Goal: Transaction & Acquisition: Register for event/course

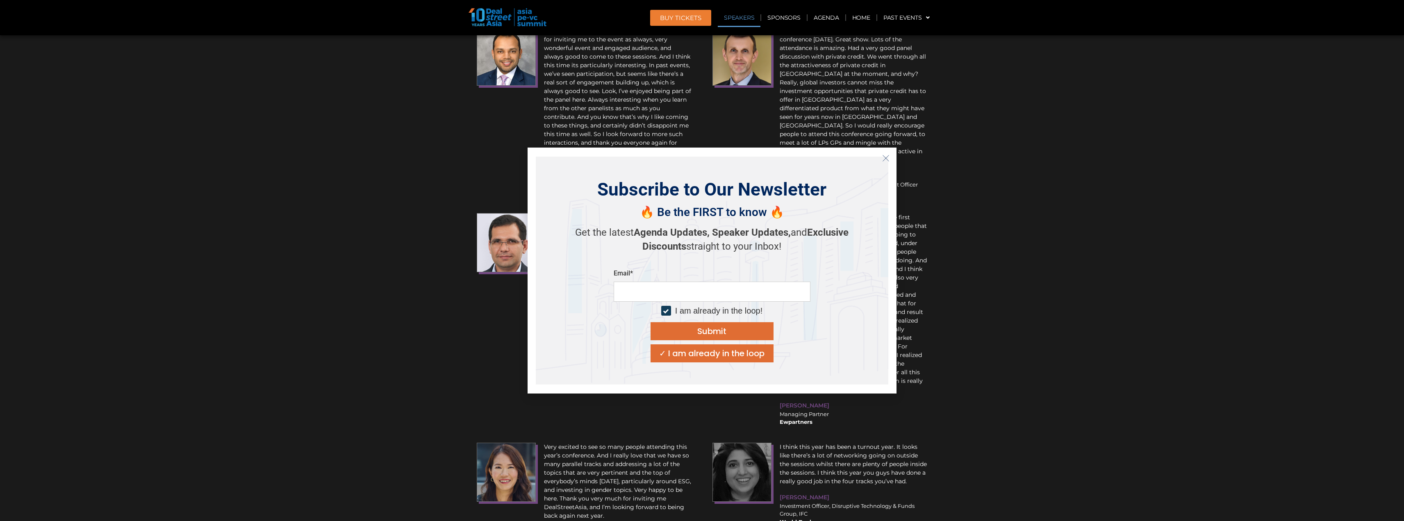
scroll to position [10051, 0]
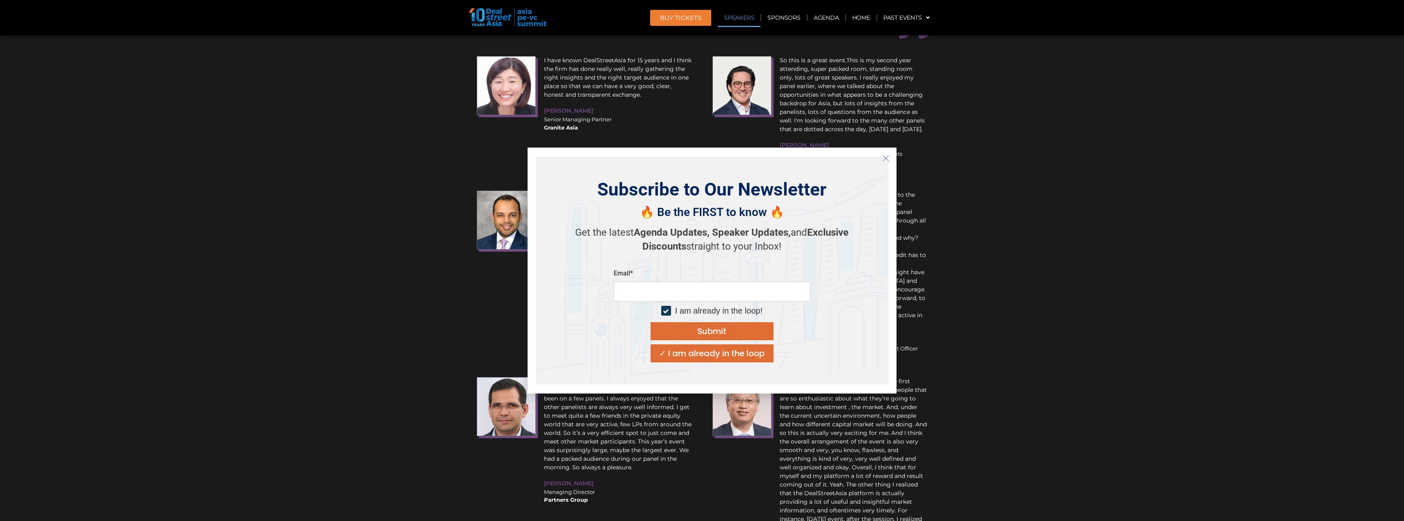
click at [886, 157] on icon "Close" at bounding box center [885, 158] width 7 height 7
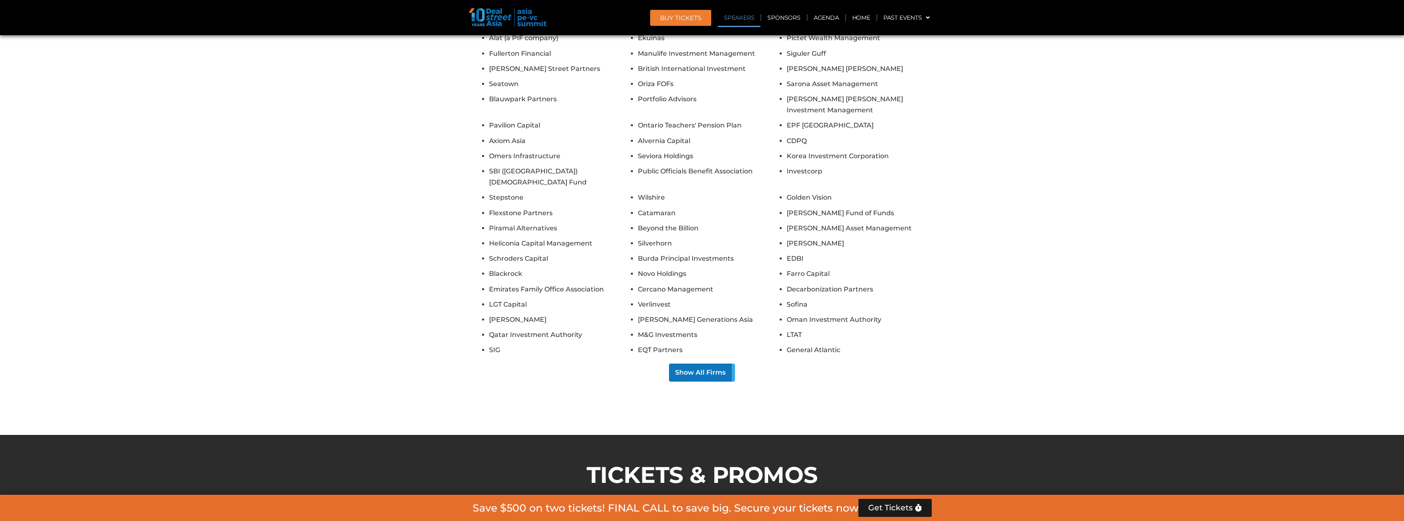
scroll to position [5269, 0]
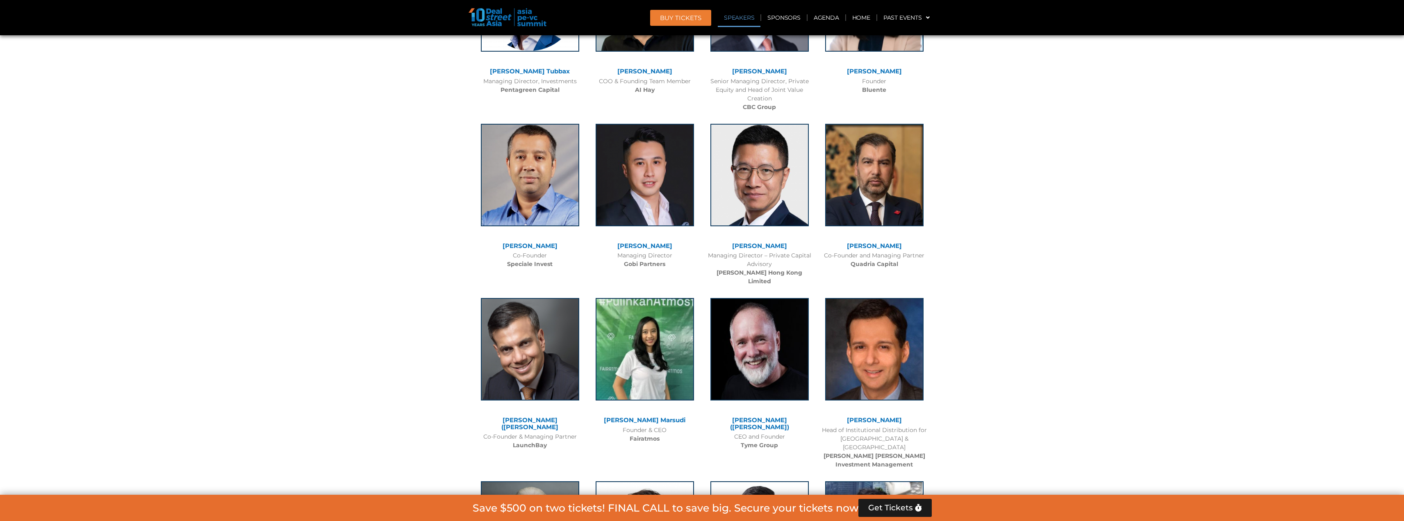
click at [884, 506] on span "Get Tickets" at bounding box center [890, 508] width 45 height 8
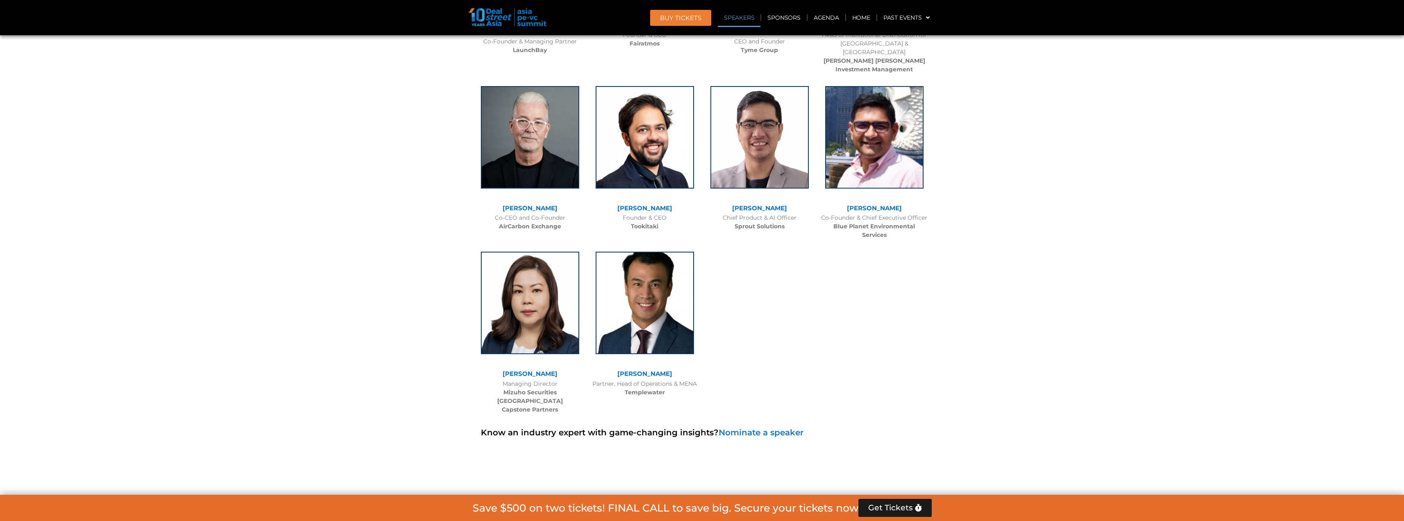
scroll to position [5664, 0]
click at [892, 505] on span "Get Tickets" at bounding box center [890, 508] width 45 height 8
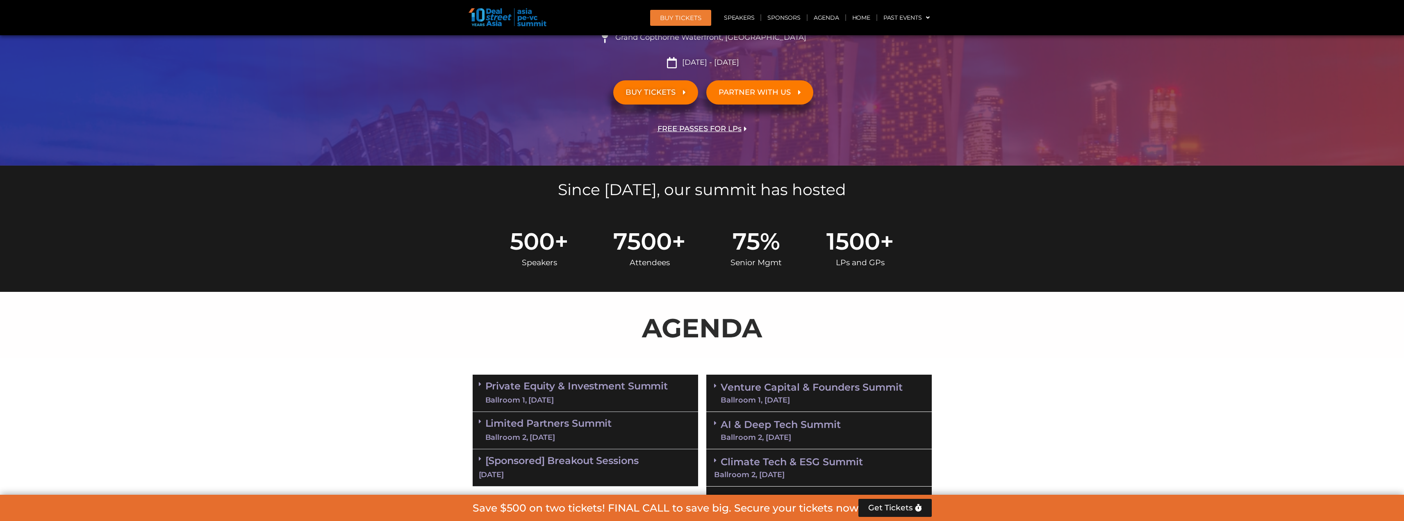
scroll to position [0, 0]
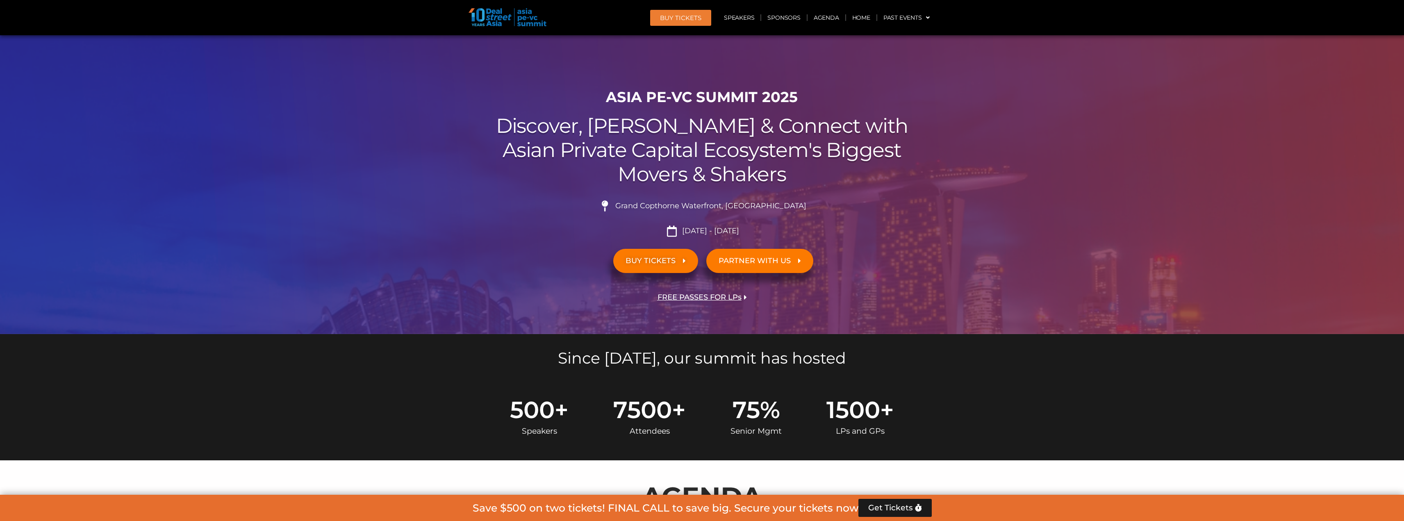
click at [658, 257] on span "BUY TICKETS" at bounding box center [651, 261] width 50 height 8
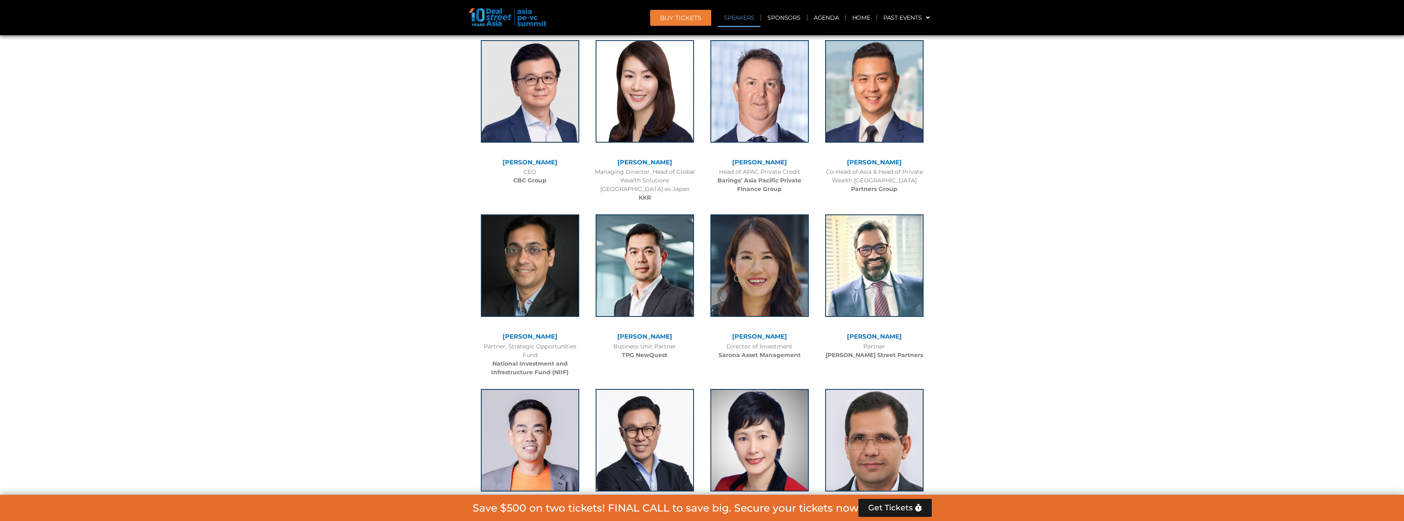
scroll to position [1505, 0]
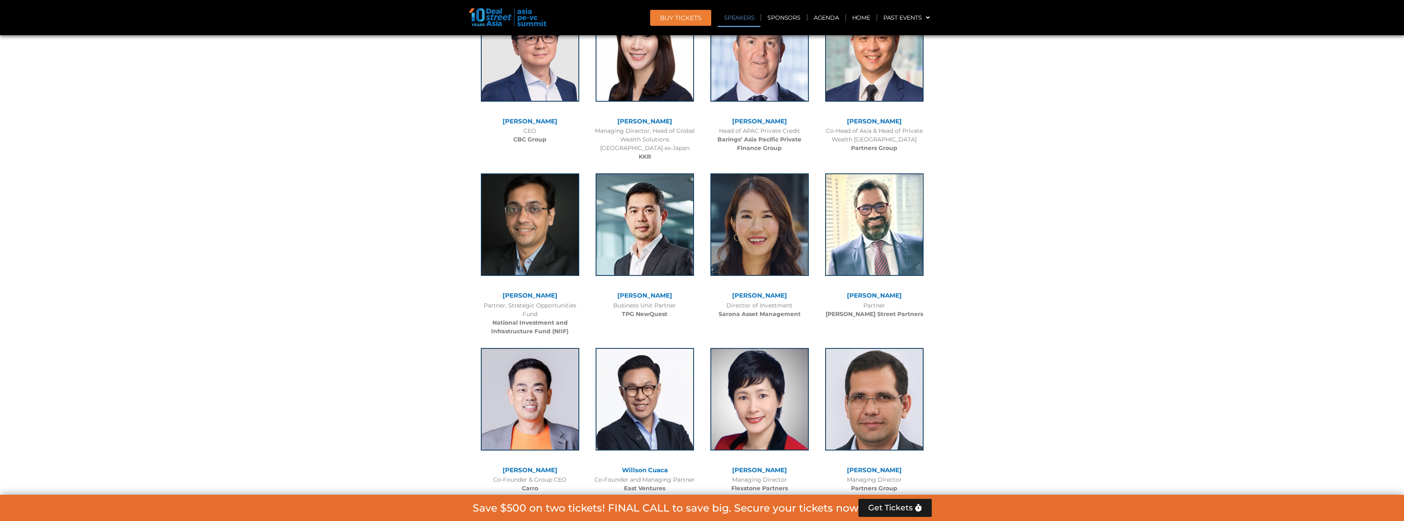
click at [899, 509] on span "Get Tickets" at bounding box center [890, 508] width 45 height 8
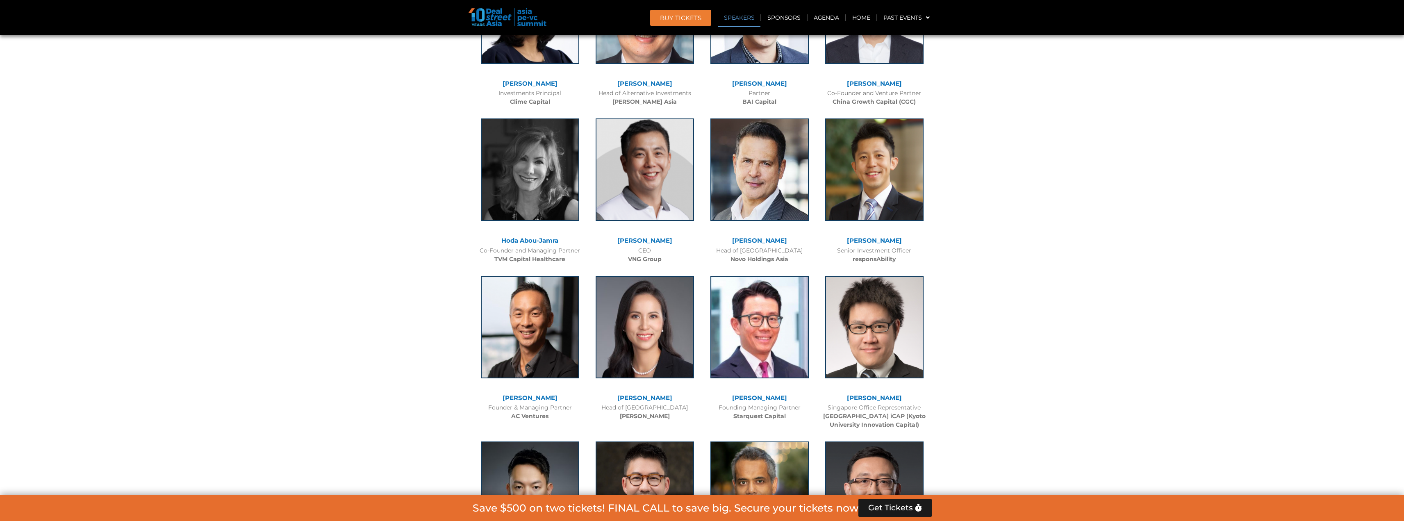
click at [895, 509] on span "Get Tickets" at bounding box center [890, 508] width 45 height 8
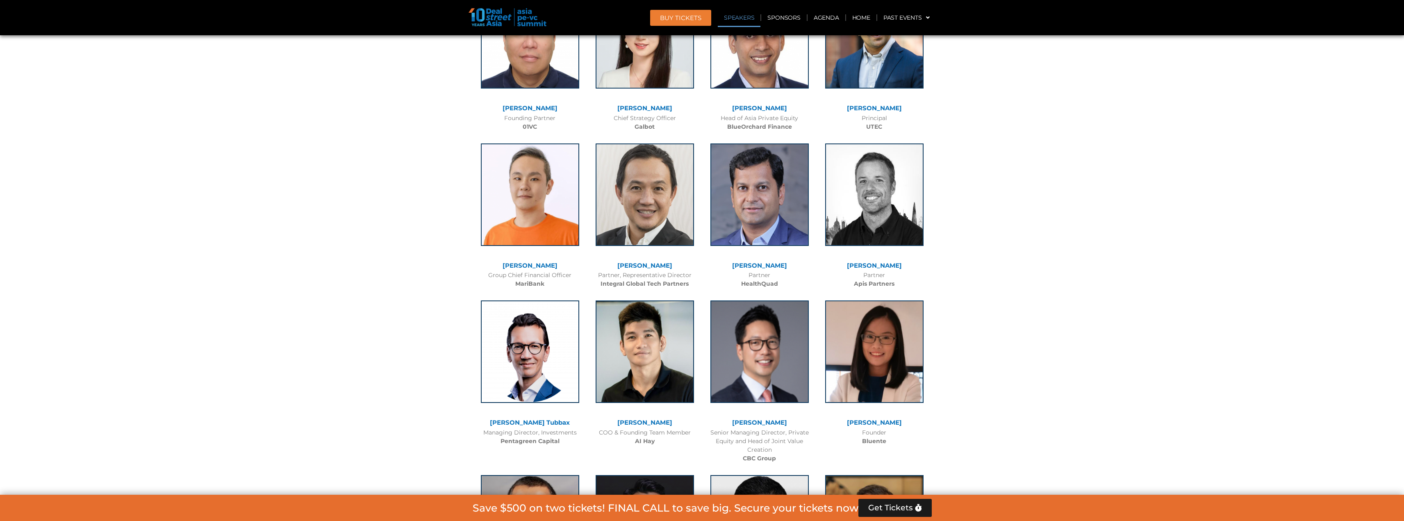
click at [896, 509] on span "Get Tickets" at bounding box center [890, 508] width 45 height 8
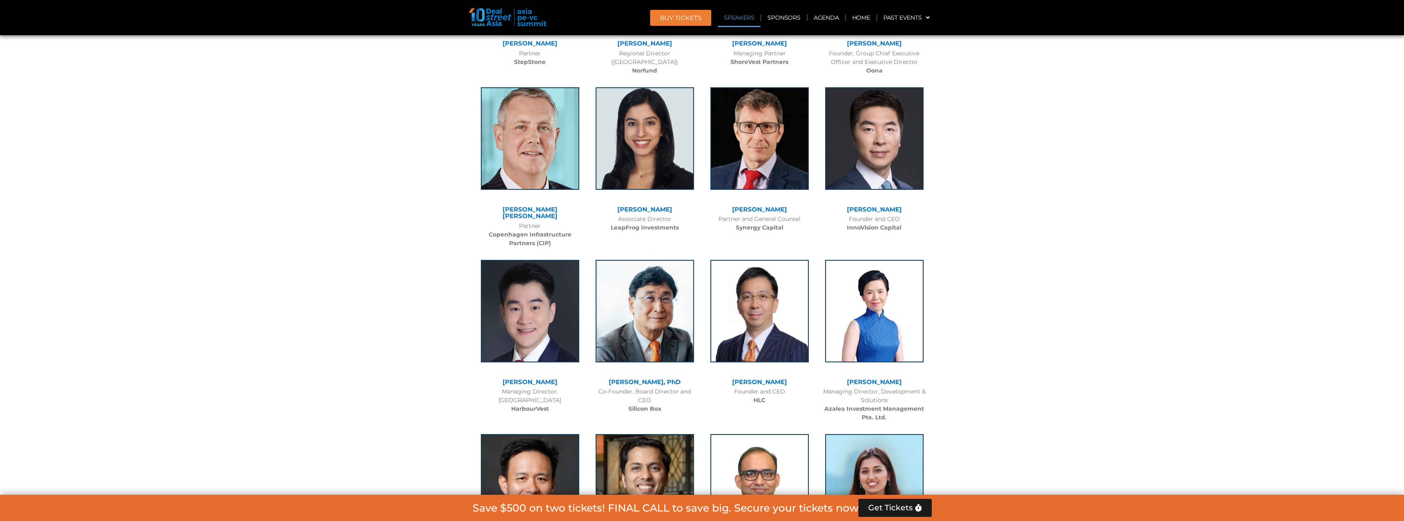
click at [896, 509] on span "Get Tickets" at bounding box center [890, 508] width 45 height 8
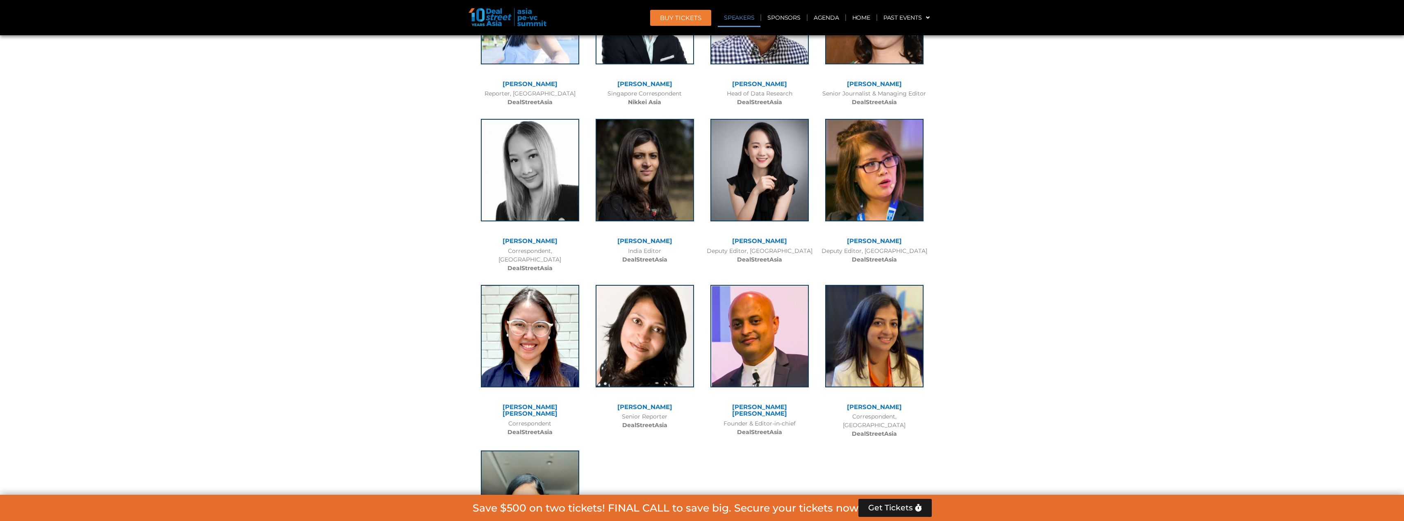
click at [896, 509] on span "Get Tickets" at bounding box center [890, 508] width 45 height 8
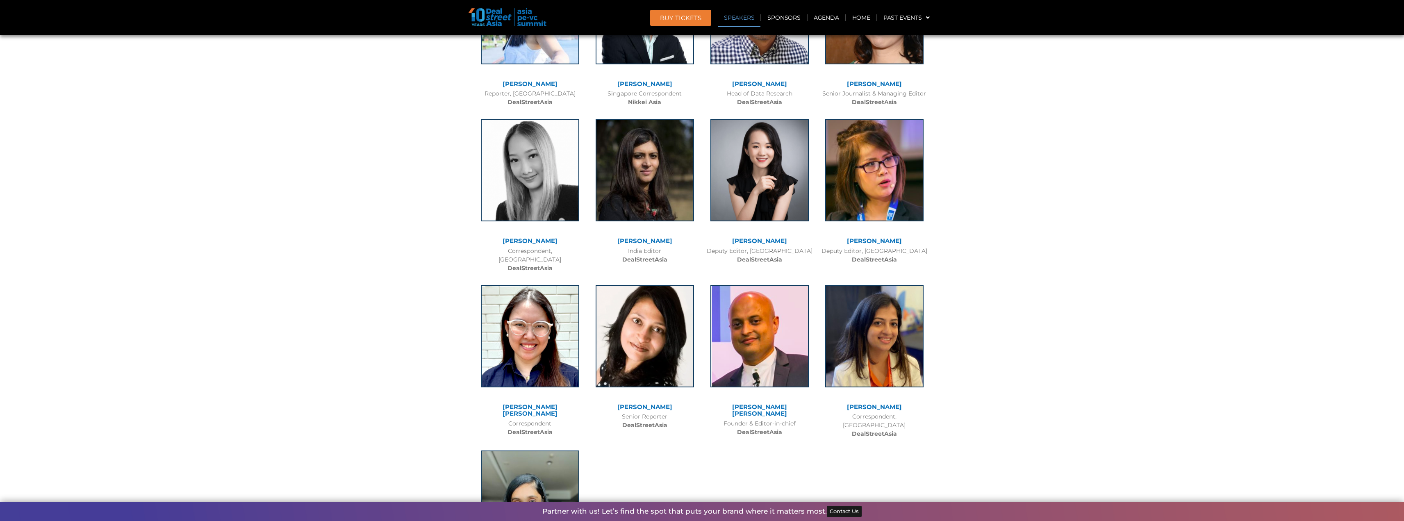
click at [896, 509] on div "Partner with us! Let’s find the spot that puts your brand where it matters most…" at bounding box center [702, 511] width 656 height 19
